Goal: Information Seeking & Learning: Learn about a topic

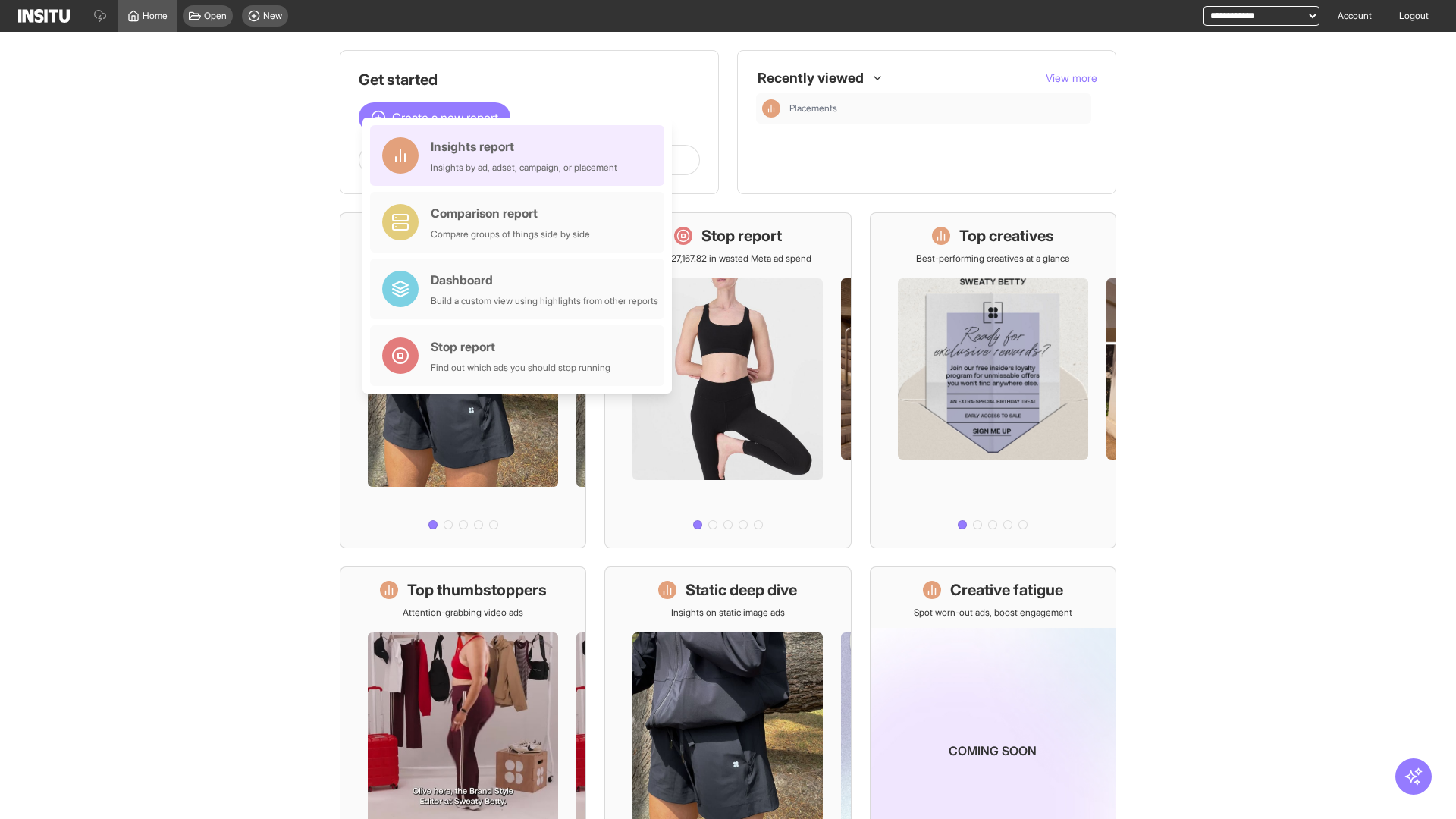
click at [521, 155] on div "Insights report Insights by ad, adset, campaign, or placement" at bounding box center [524, 155] width 186 height 37
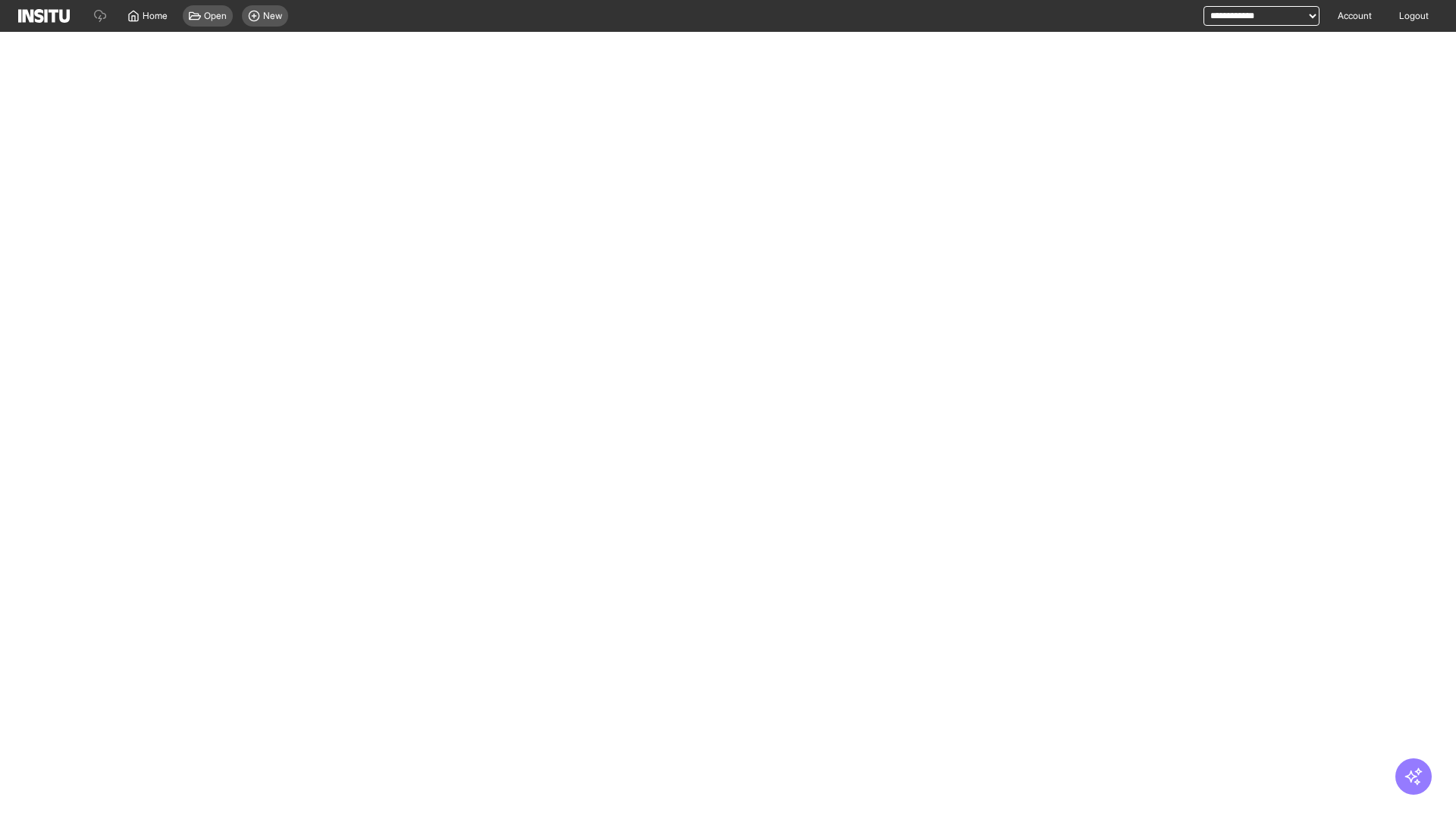
select select "**"
